Goal: Navigation & Orientation: Find specific page/section

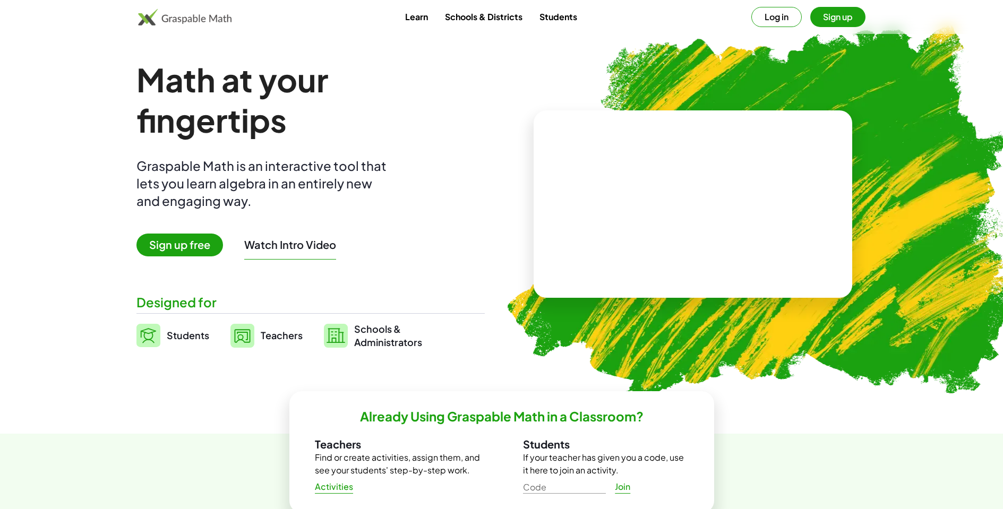
click at [785, 12] on button "Log in" at bounding box center [776, 17] width 50 height 20
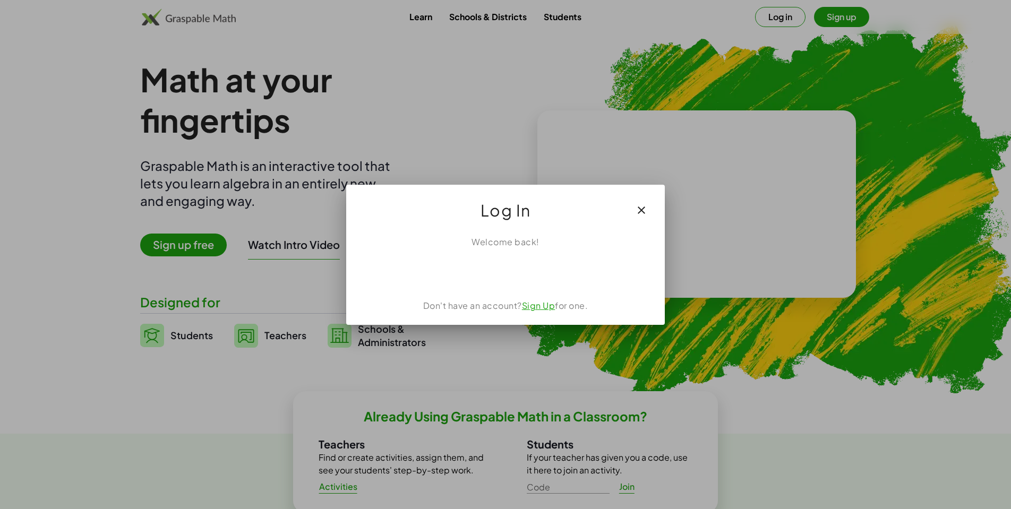
click at [527, 262] on div "Sign in with Google. Opens in new tab" at bounding box center [505, 271] width 98 height 23
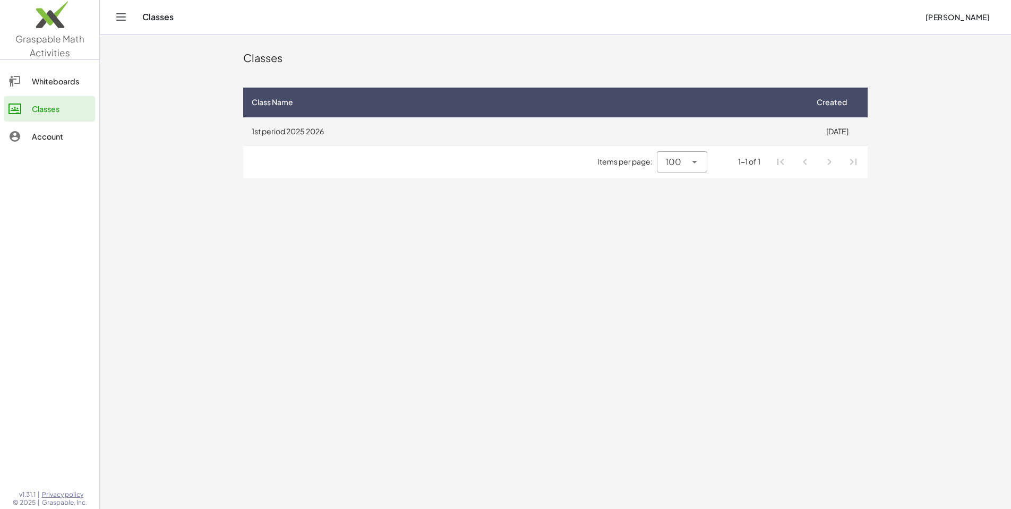
click at [324, 119] on td "1st period 2025 2026" at bounding box center [524, 131] width 563 height 28
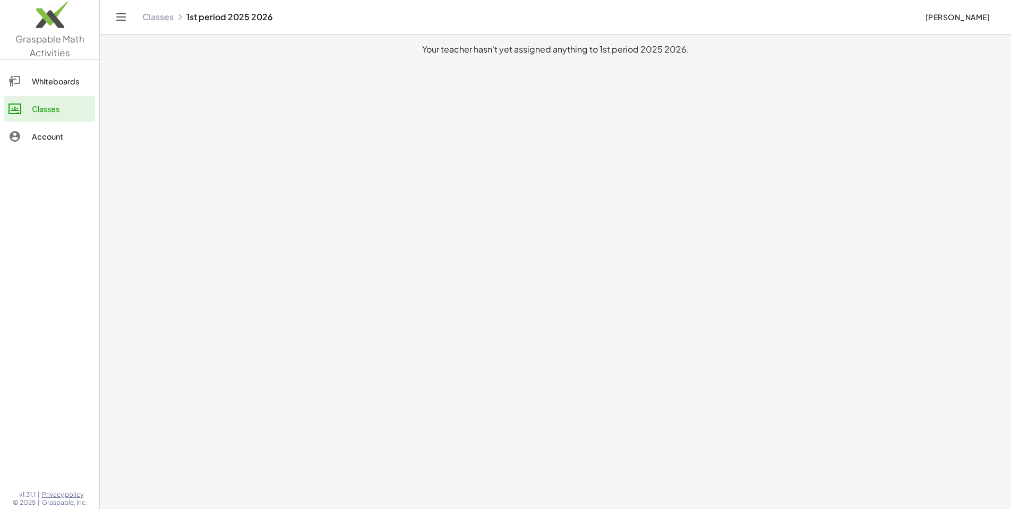
click at [64, 82] on div "Whiteboards" at bounding box center [61, 81] width 59 height 13
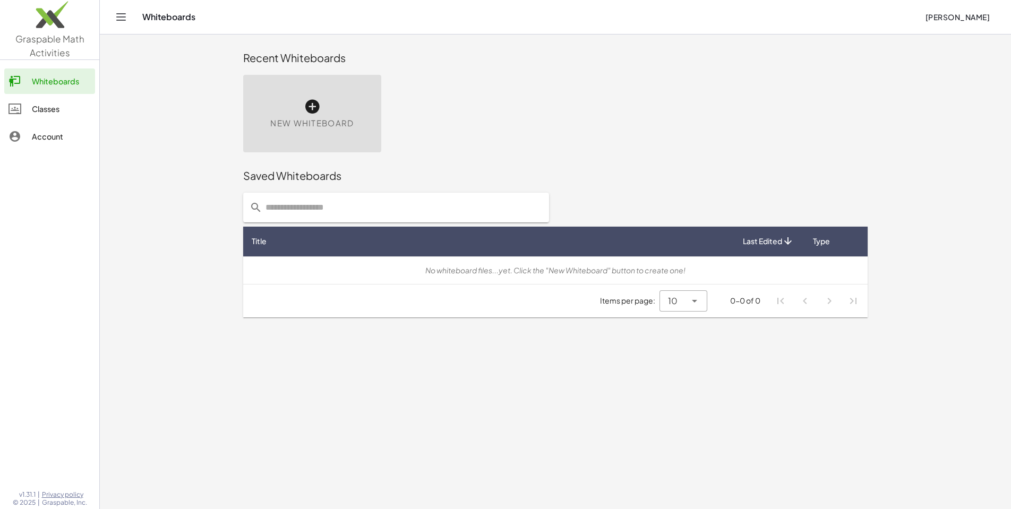
click at [68, 115] on link "Classes" at bounding box center [49, 108] width 91 height 25
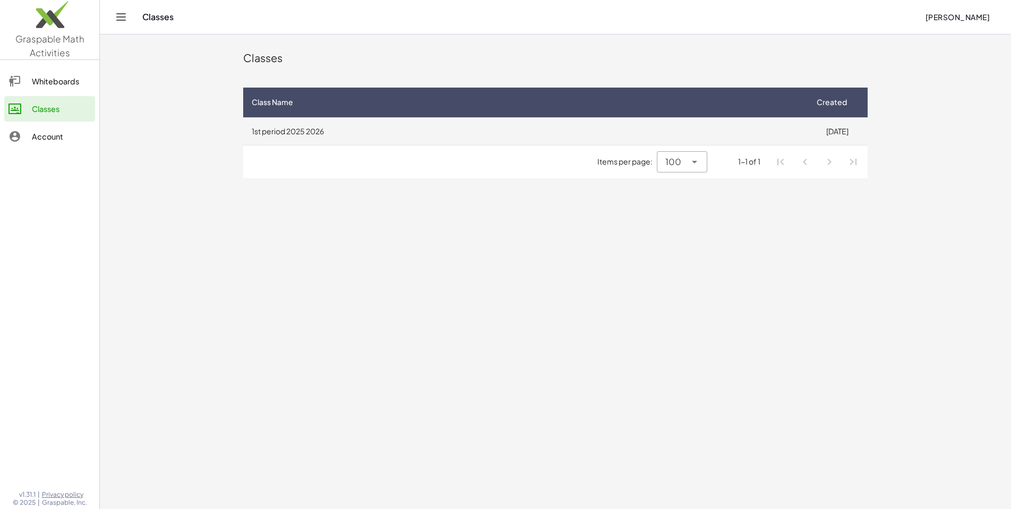
click at [496, 136] on td "1st period 2025 2026" at bounding box center [524, 131] width 563 height 28
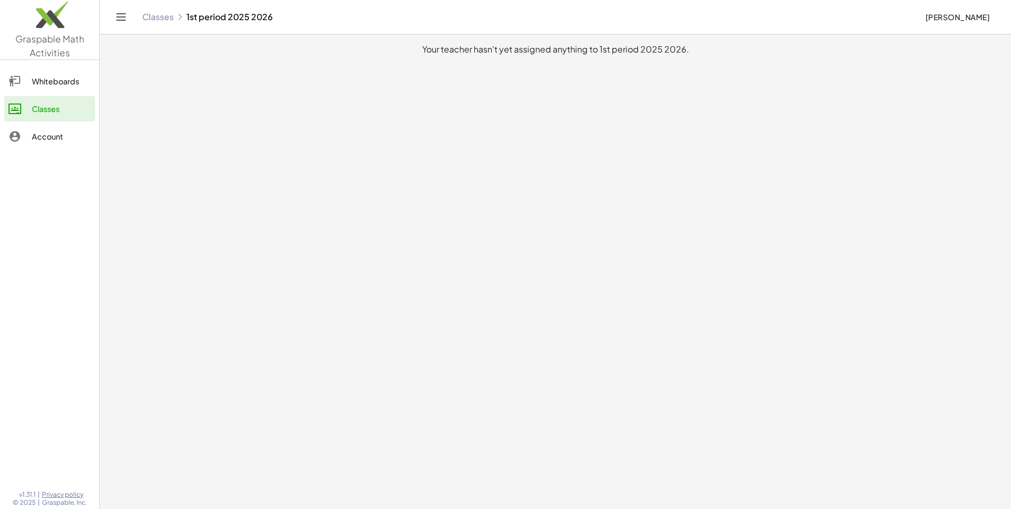
click at [45, 90] on link "Whiteboards" at bounding box center [49, 80] width 91 height 25
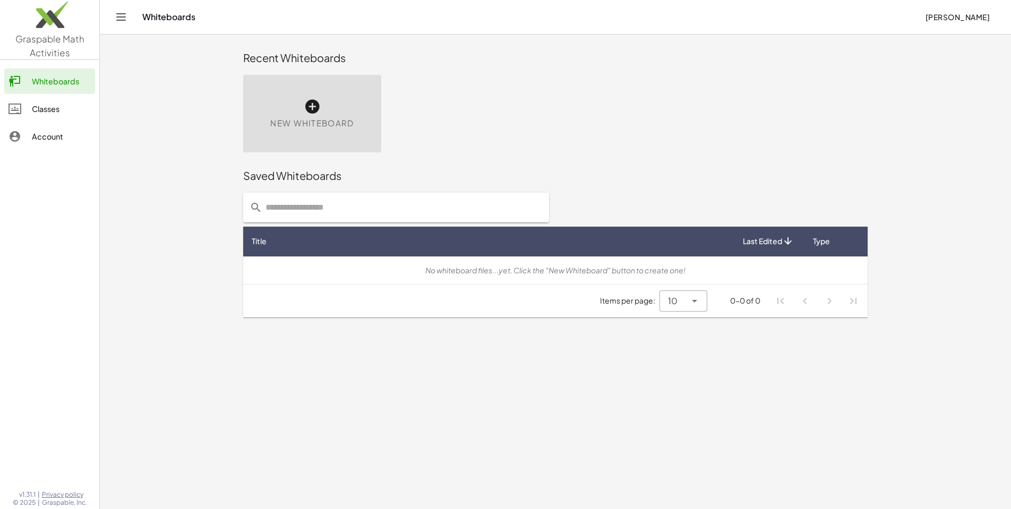
click at [324, 117] on span "New Whiteboard" at bounding box center [311, 123] width 83 height 12
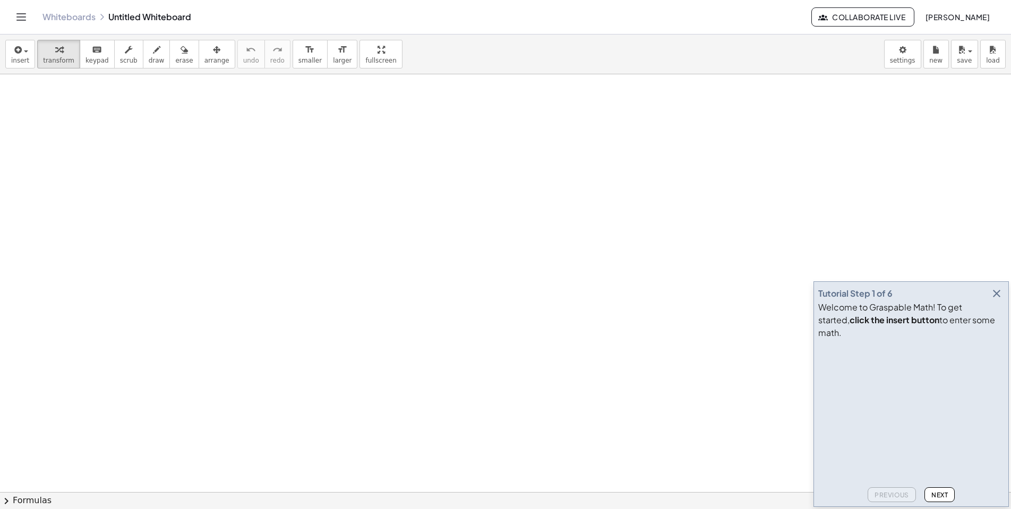
click at [57, 16] on link "Whiteboards" at bounding box center [68, 17] width 53 height 11
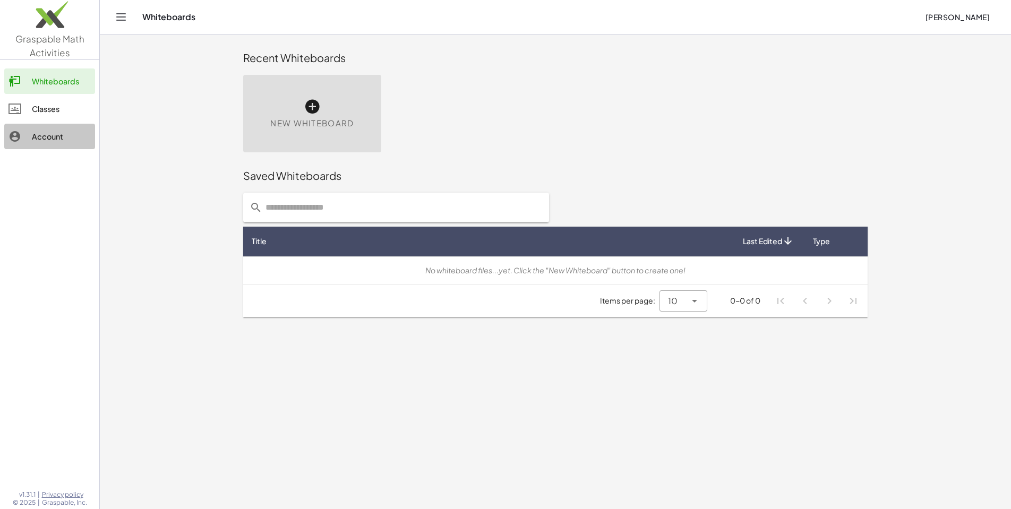
click at [45, 134] on div "Account" at bounding box center [61, 136] width 59 height 13
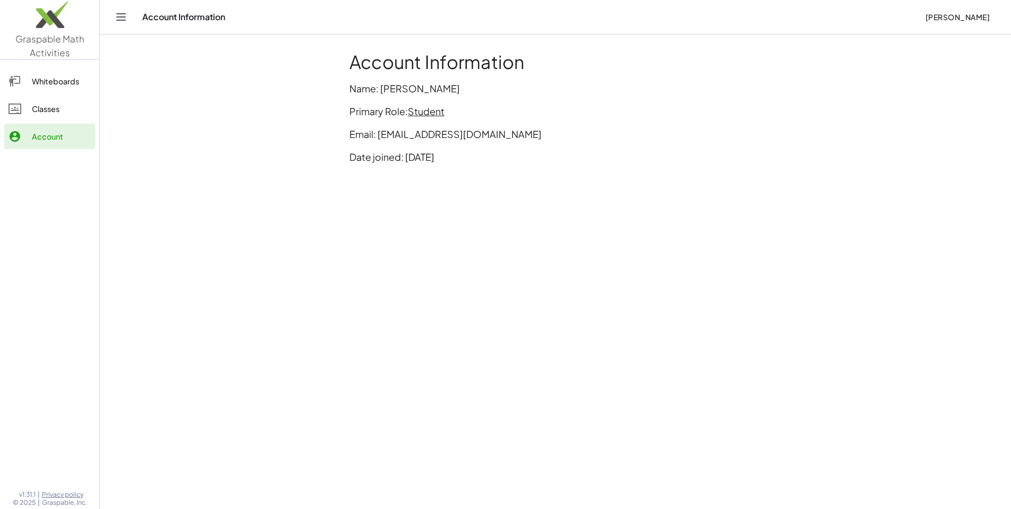
click at [57, 53] on span "Graspable Math Activities" at bounding box center [49, 45] width 69 height 25
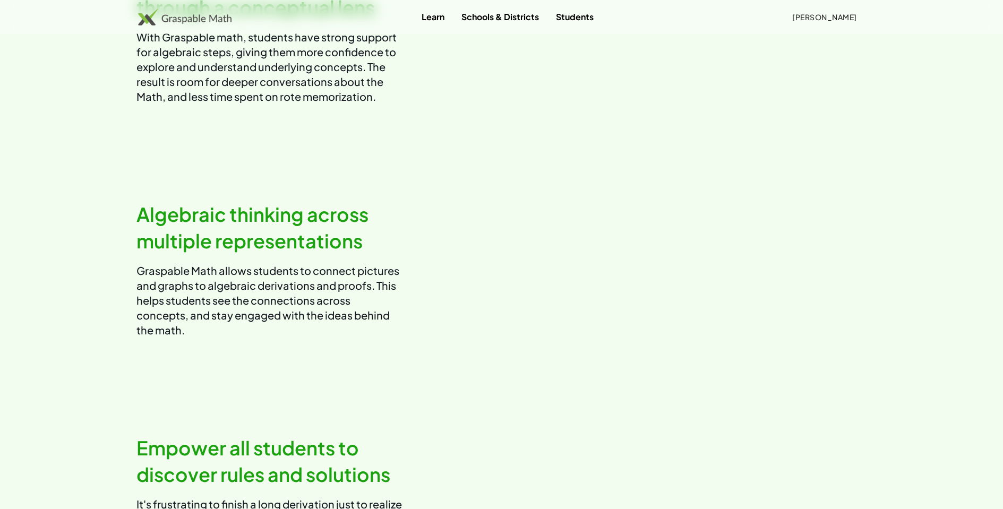
scroll to position [473, 0]
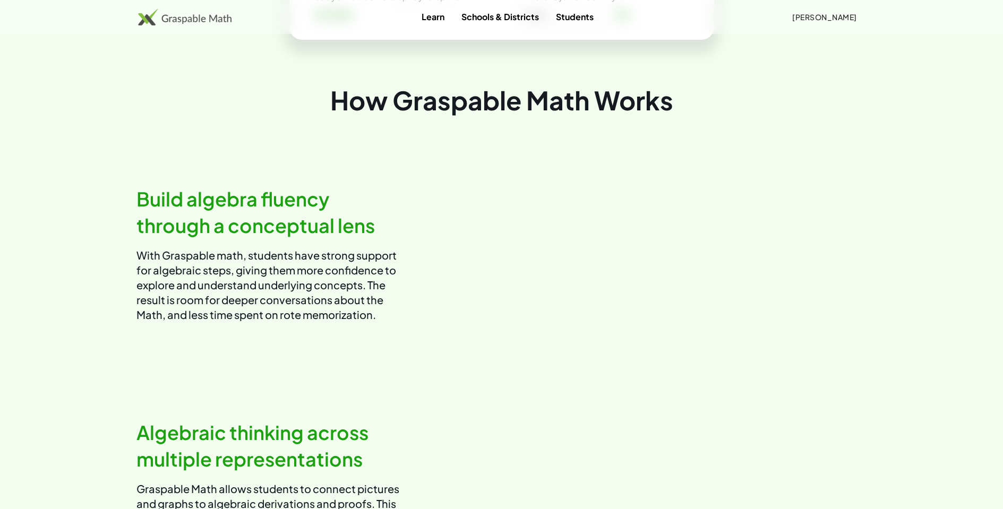
click at [236, 238] on h2 "Build algebra fluency through a conceptual lens" at bounding box center [268, 213] width 265 height 54
click at [588, 265] on video at bounding box center [688, 254] width 357 height 178
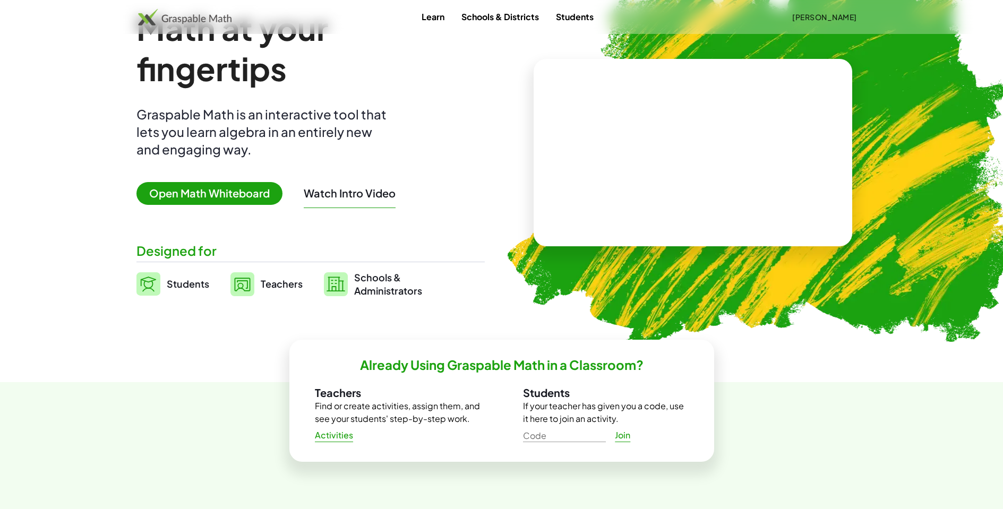
scroll to position [0, 0]
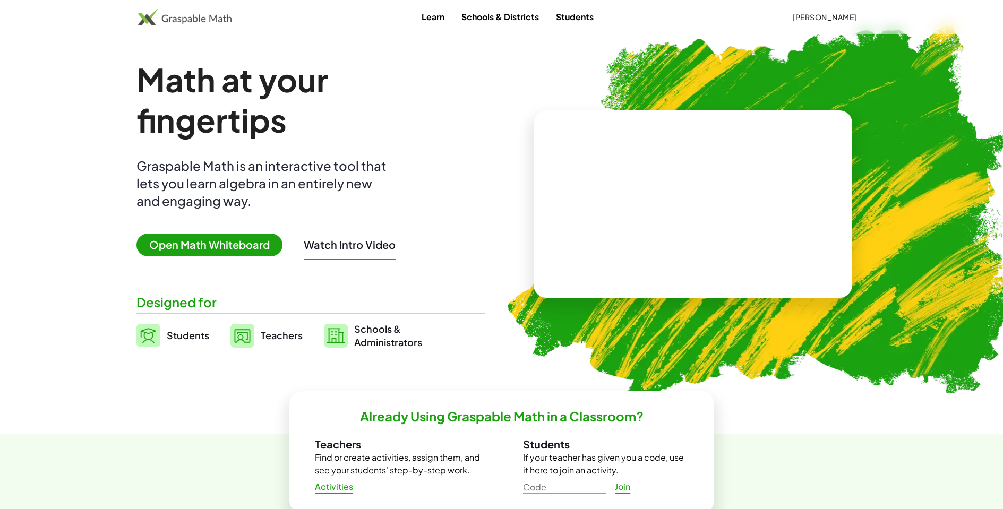
click at [435, 23] on link "Learn" at bounding box center [433, 17] width 40 height 20
click at [833, 18] on span "[PERSON_NAME]" at bounding box center [824, 17] width 65 height 10
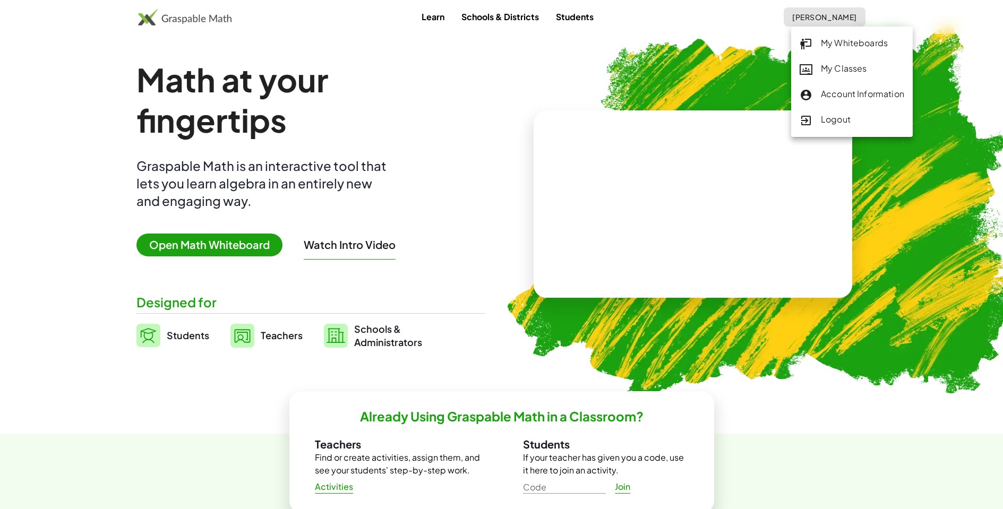
click at [842, 75] on div "My Classes" at bounding box center [851, 69] width 105 height 14
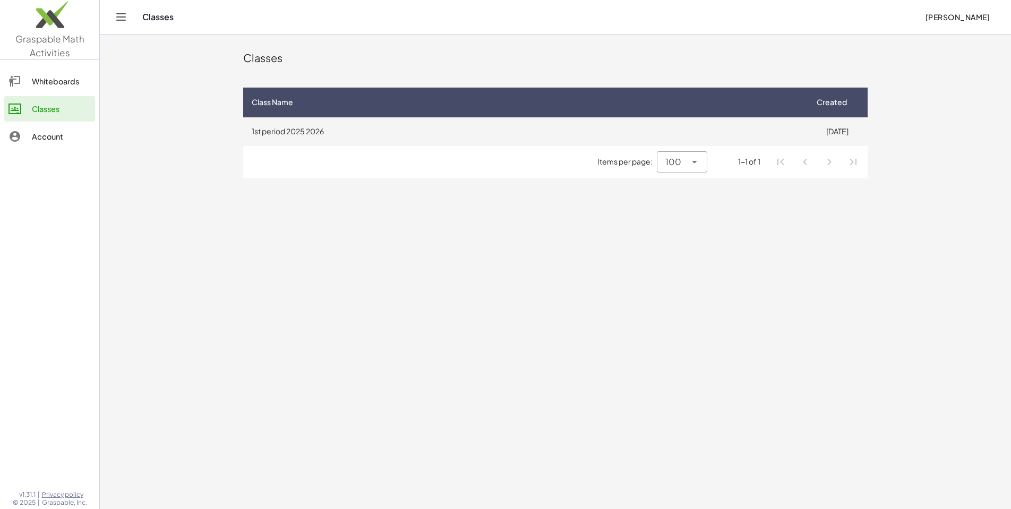
click at [760, 132] on td "1st period 2025 2026" at bounding box center [524, 131] width 563 height 28
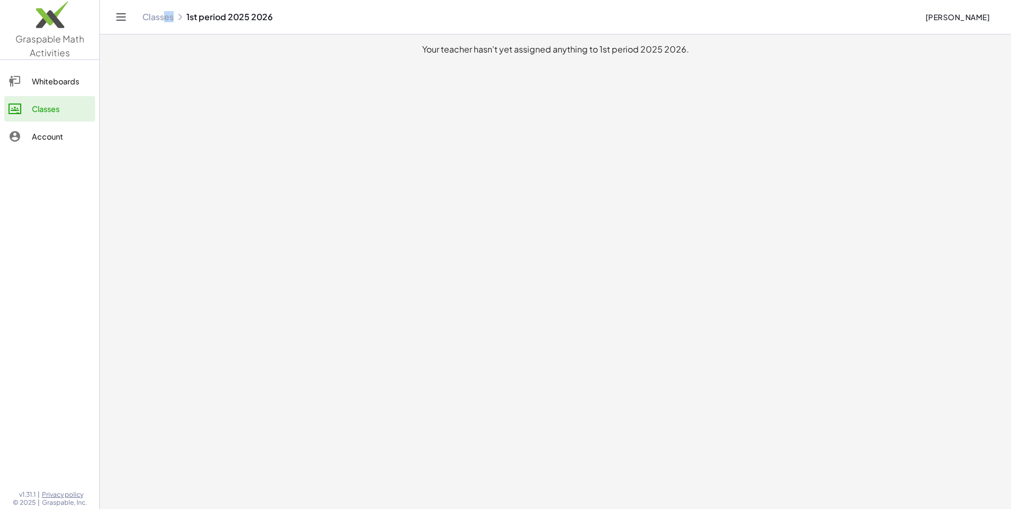
click at [165, 21] on div "Classes 1st period 2025 2026 Vrinda Mehta" at bounding box center [555, 17] width 885 height 34
click at [118, 17] on icon "Toggle navigation" at bounding box center [121, 17] width 13 height 13
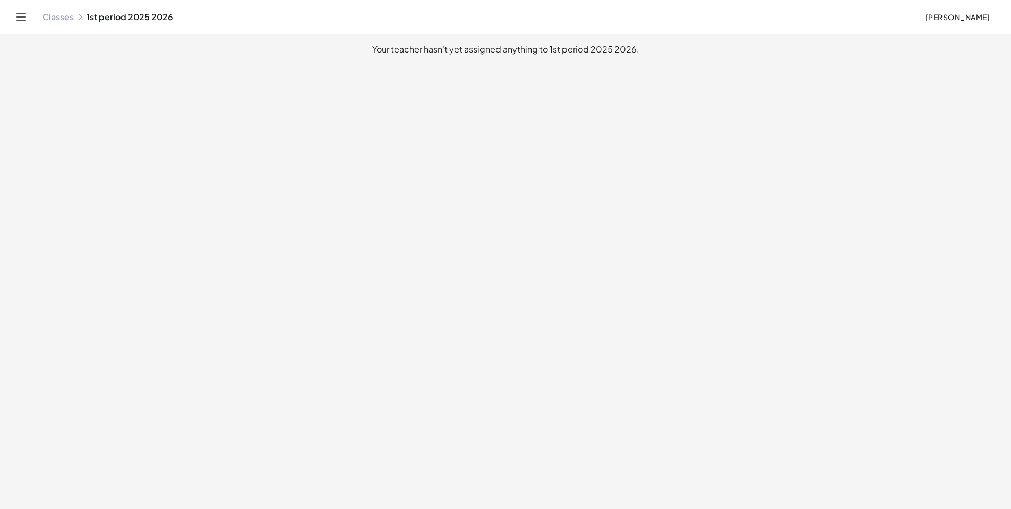
click at [30, 13] on div "Classes 1st period 2025 2026 Vrinda Mehta" at bounding box center [505, 17] width 985 height 34
click at [23, 16] on icon "Toggle navigation" at bounding box center [21, 17] width 13 height 13
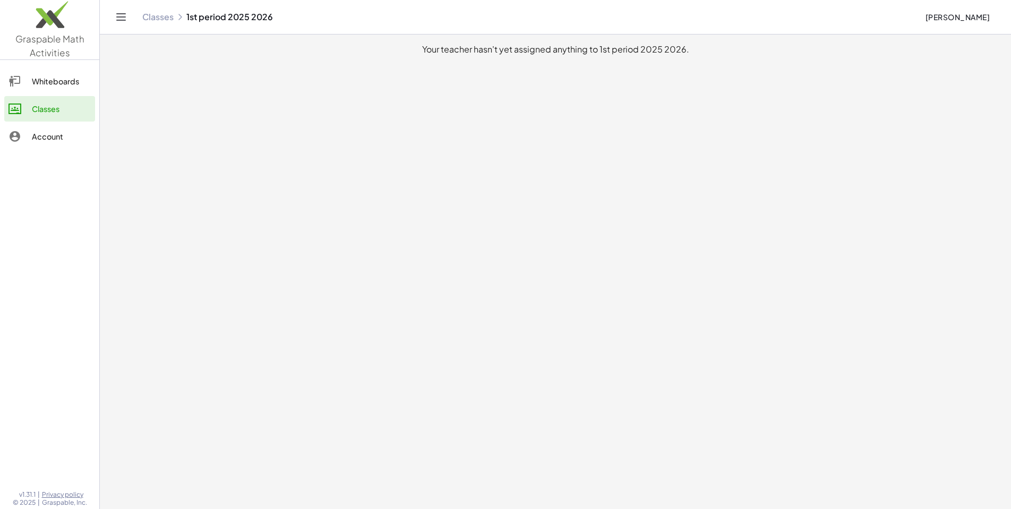
click at [179, 16] on icon at bounding box center [180, 17] width 8 height 8
click at [169, 20] on link "Classes" at bounding box center [157, 17] width 31 height 11
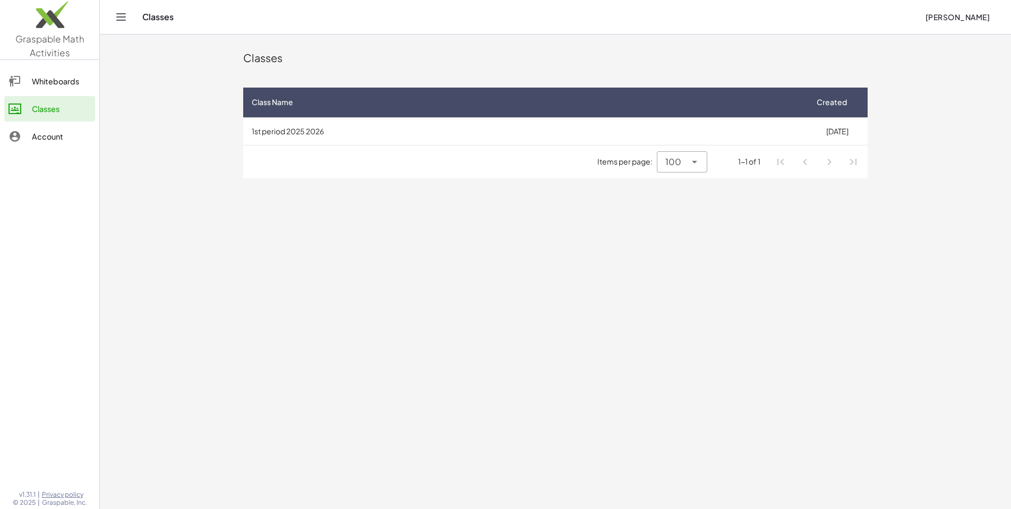
click at [70, 89] on link "Whiteboards" at bounding box center [49, 80] width 91 height 25
